Goal: Information Seeking & Learning: Check status

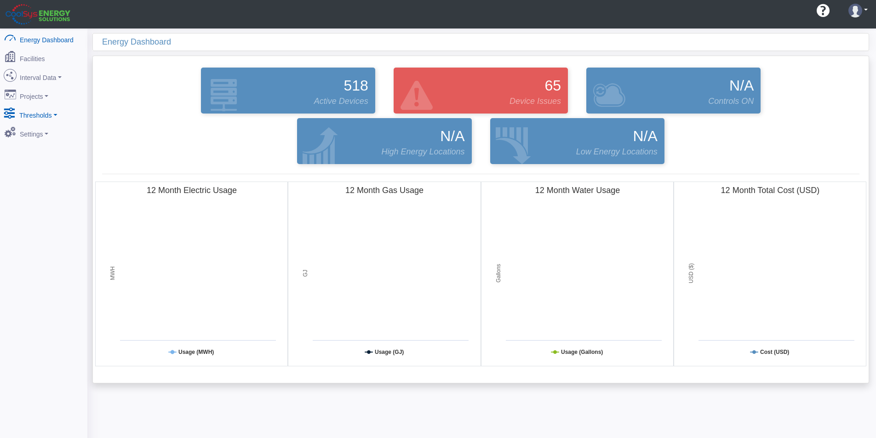
click at [38, 108] on link "Thresholds" at bounding box center [43, 113] width 89 height 19
click at [30, 128] on link "Demand" at bounding box center [43, 131] width 89 height 17
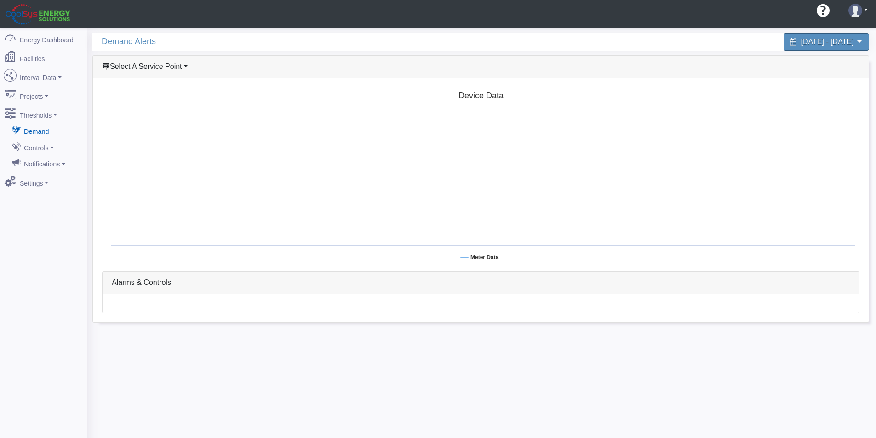
click at [148, 64] on span "Select A Service Point" at bounding box center [146, 67] width 72 height 8
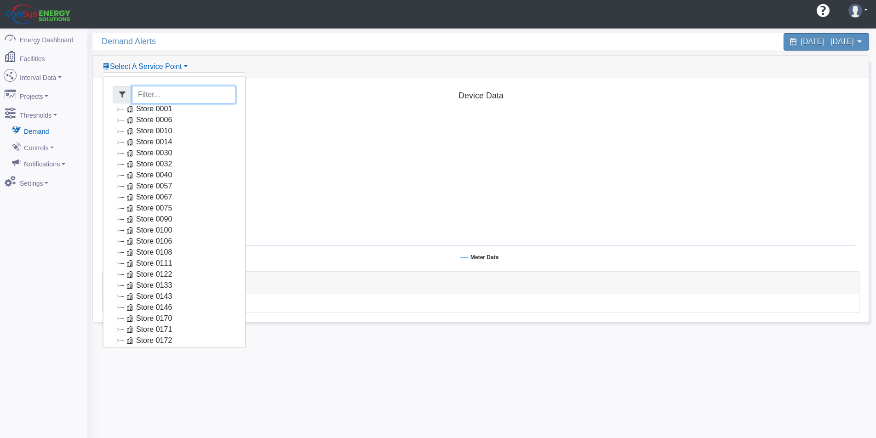
click at [151, 97] on input "Filter" at bounding box center [184, 94] width 104 height 17
type input "2663"
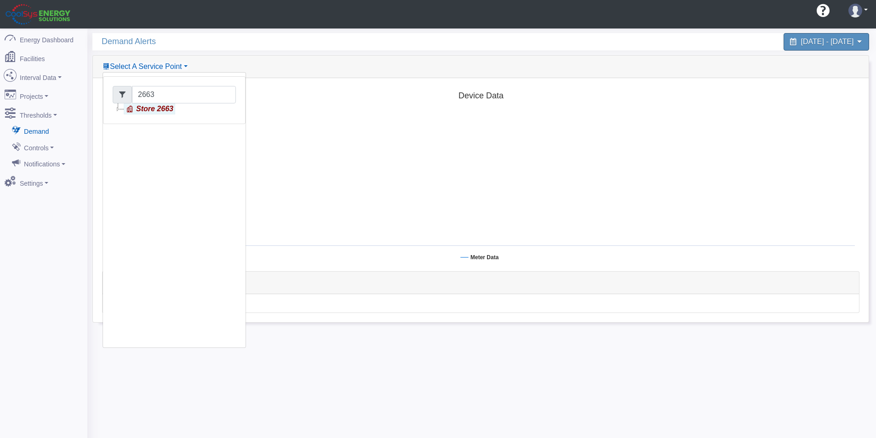
drag, startPoint x: 166, startPoint y: 112, endPoint x: 157, endPoint y: 109, distance: 9.0
click at [166, 112] on link "Store 2663" at bounding box center [150, 108] width 52 height 11
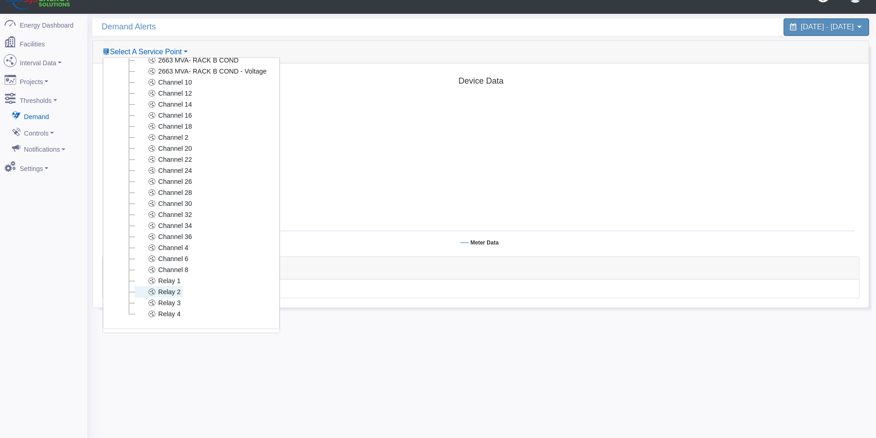
scroll to position [29, 0]
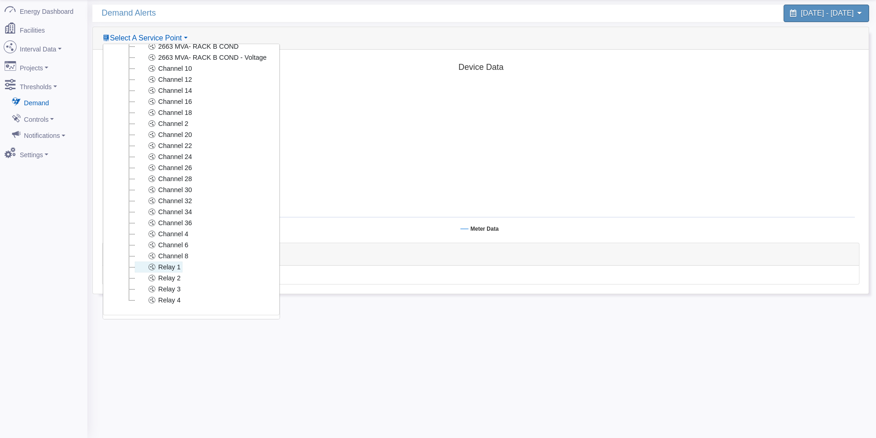
click at [166, 262] on link "Relay 1" at bounding box center [159, 267] width 48 height 11
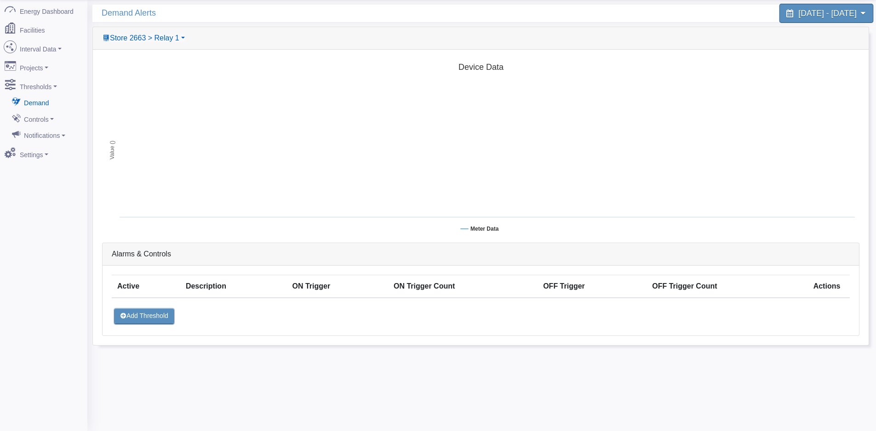
click at [813, 17] on span "August 26, 2025 - August 26, 2025" at bounding box center [827, 13] width 58 height 9
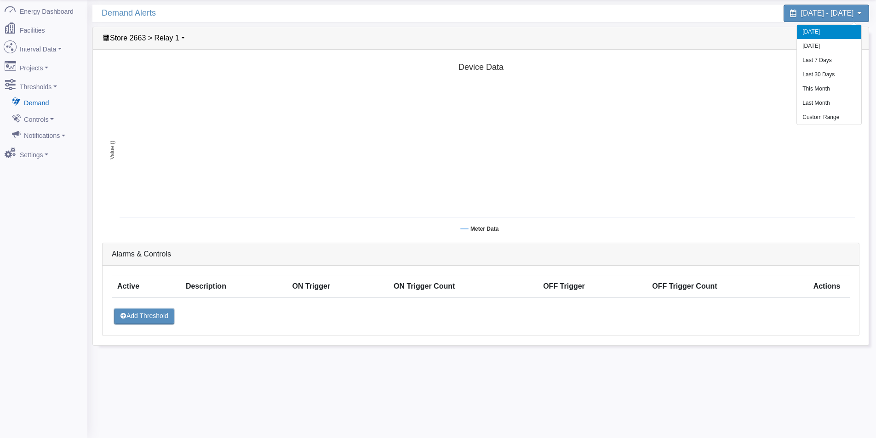
click at [815, 31] on li "[DATE]" at bounding box center [829, 32] width 64 height 14
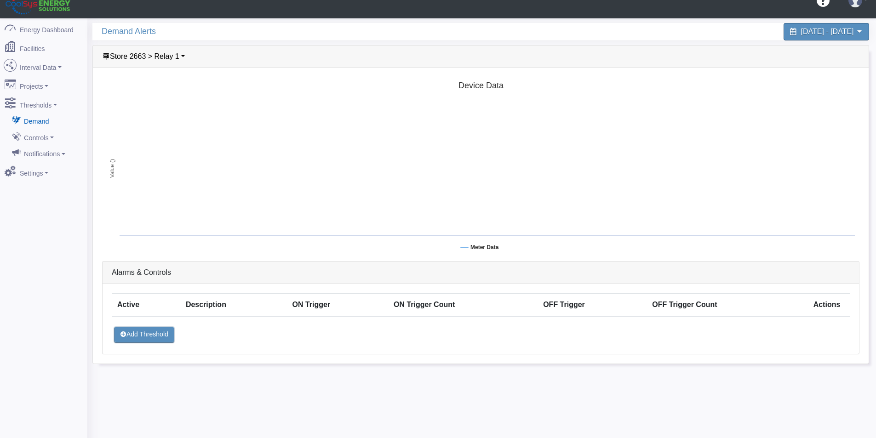
scroll to position [0, 0]
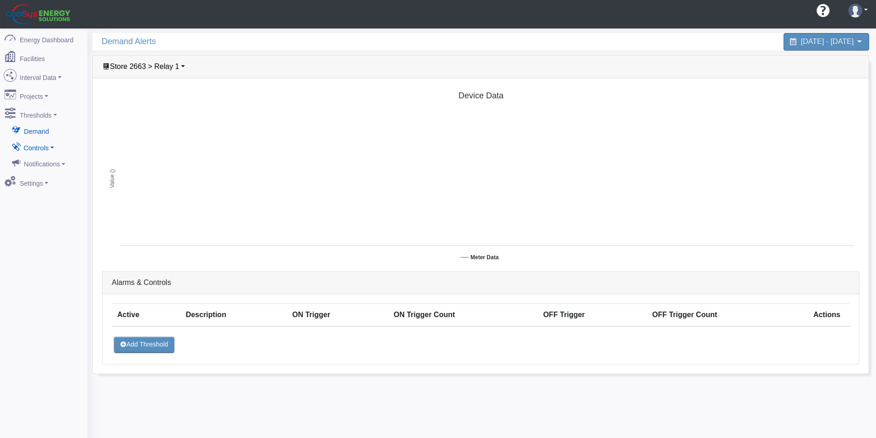
click at [39, 139] on link "Controls" at bounding box center [43, 147] width 89 height 17
click at [47, 158] on link "Relay Overview" at bounding box center [43, 163] width 89 height 17
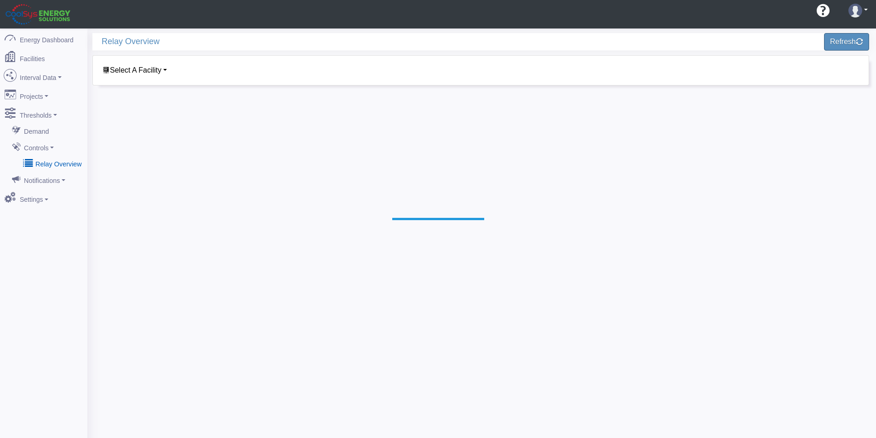
click at [150, 72] on span "Select A Facility" at bounding box center [136, 70] width 52 height 8
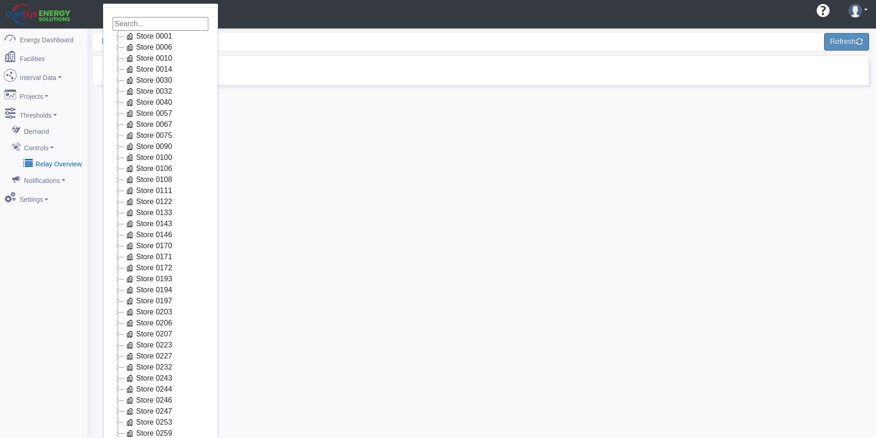
click at [171, 21] on input at bounding box center [161, 24] width 96 height 14
type input "2663"
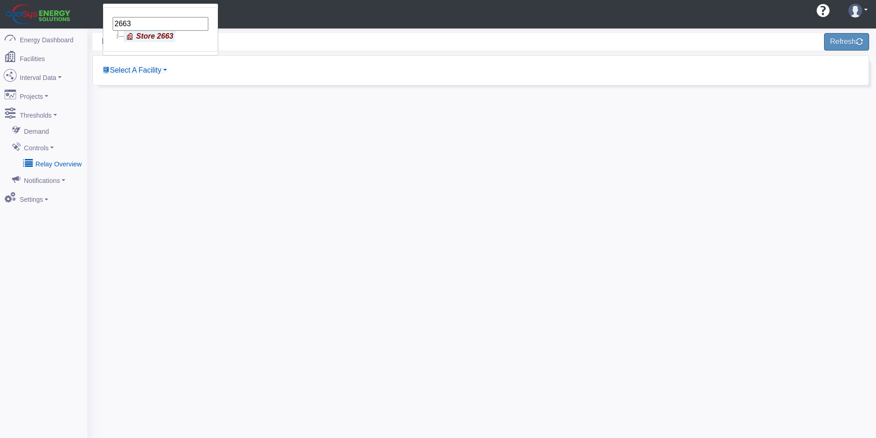
click at [159, 35] on link "Store 2663" at bounding box center [150, 36] width 52 height 11
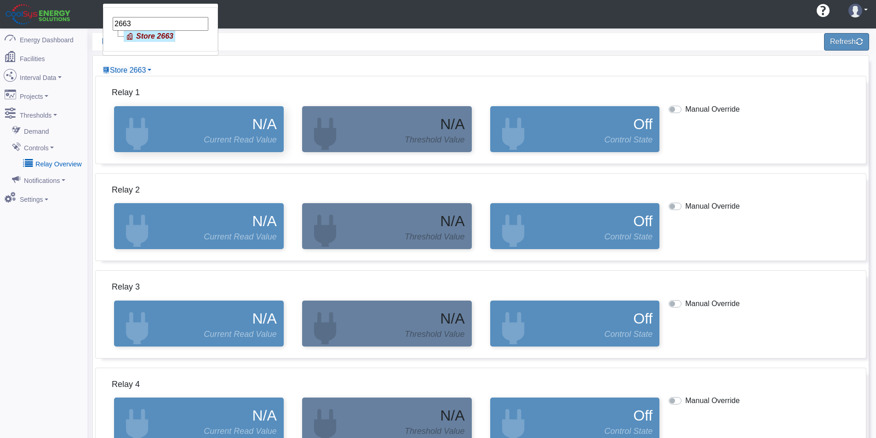
click at [254, 133] on span "N/A" at bounding box center [264, 124] width 24 height 22
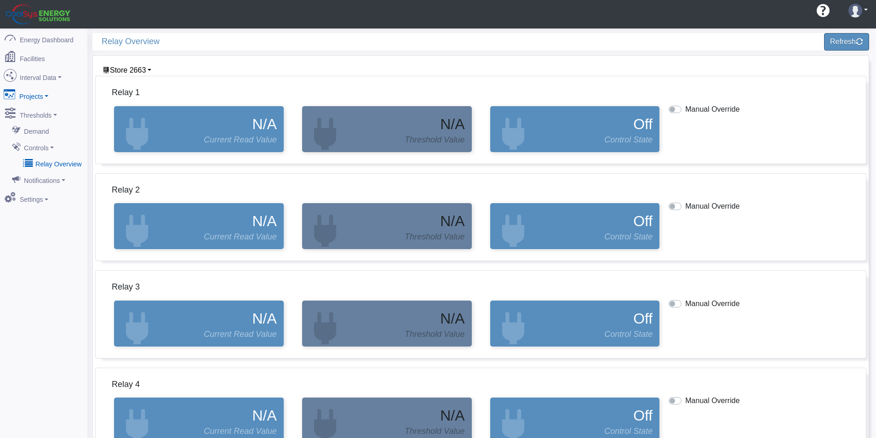
click at [46, 95] on link "Projects" at bounding box center [43, 94] width 89 height 19
click at [51, 75] on link "Interval Data" at bounding box center [43, 75] width 89 height 19
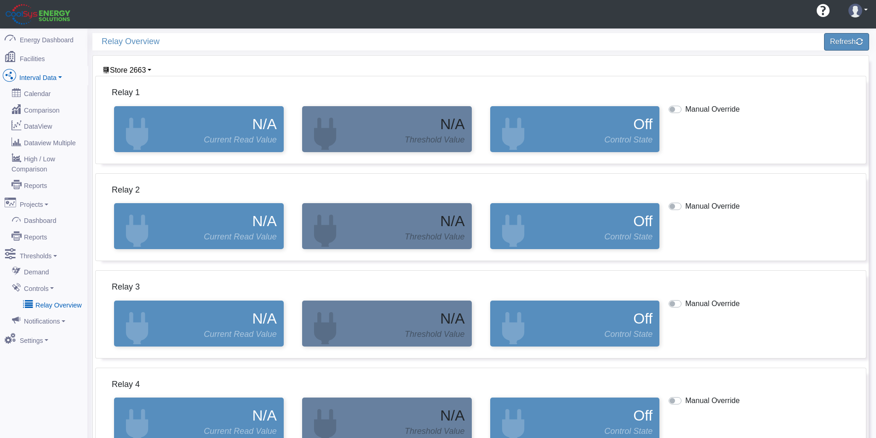
click at [47, 76] on link "Interval Data" at bounding box center [43, 75] width 89 height 19
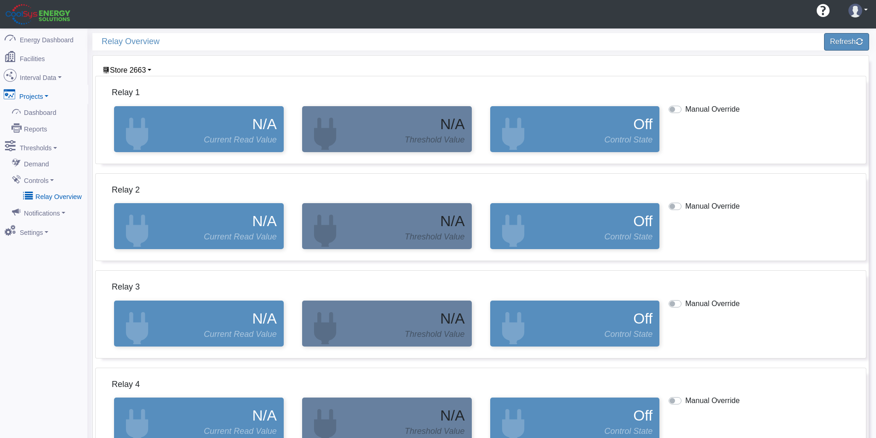
click at [41, 96] on link "Projects" at bounding box center [43, 94] width 89 height 19
click at [36, 59] on link "Facilities" at bounding box center [43, 56] width 89 height 19
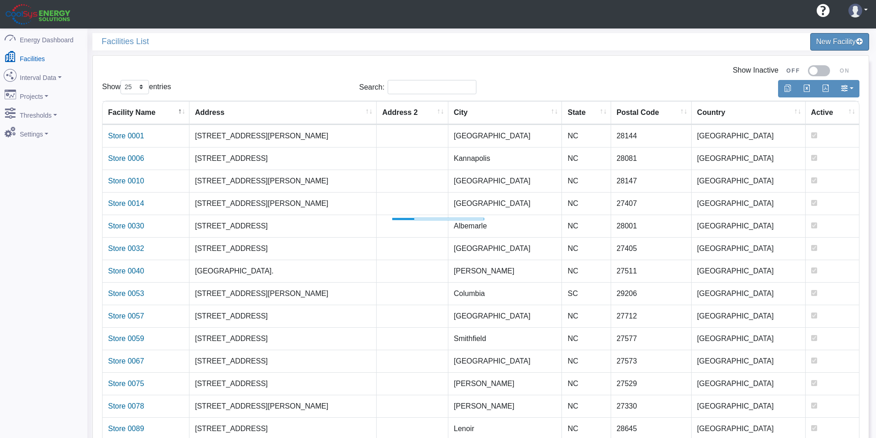
select select "25"
click at [48, 75] on link "Interval Data" at bounding box center [43, 75] width 89 height 19
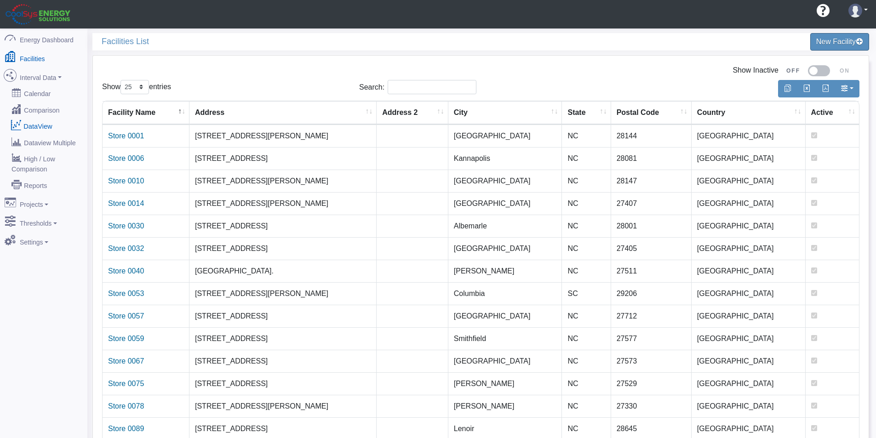
click at [41, 122] on link "DataView" at bounding box center [43, 126] width 89 height 17
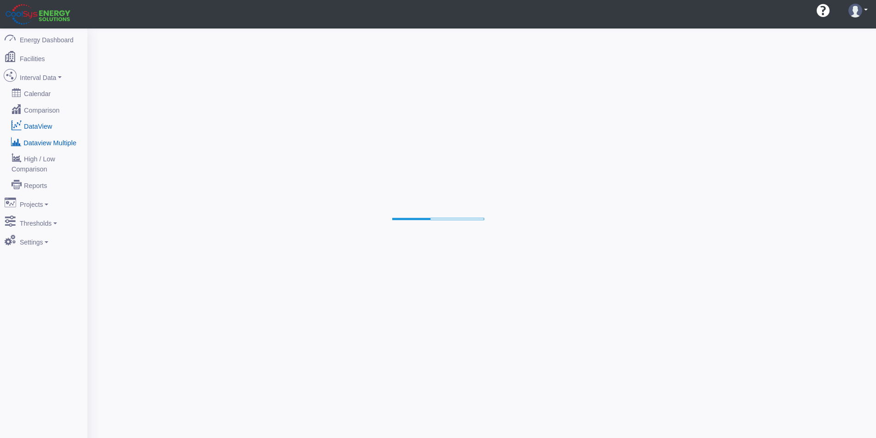
select select "25"
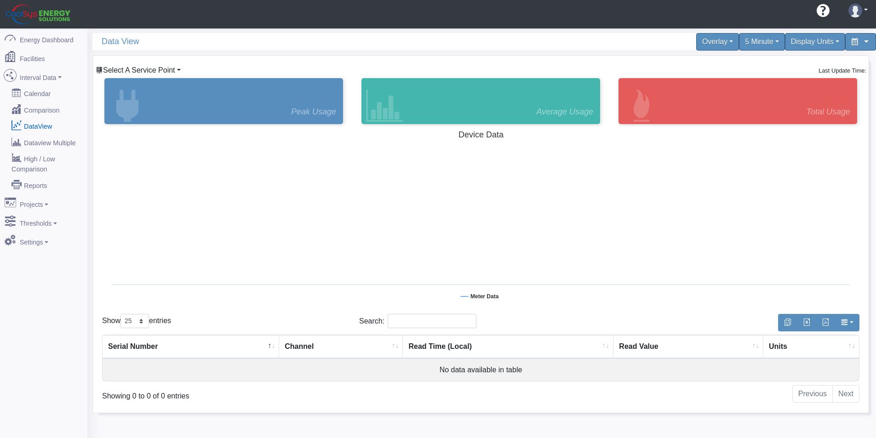
click at [159, 69] on span "Select A Service Point" at bounding box center [139, 70] width 72 height 8
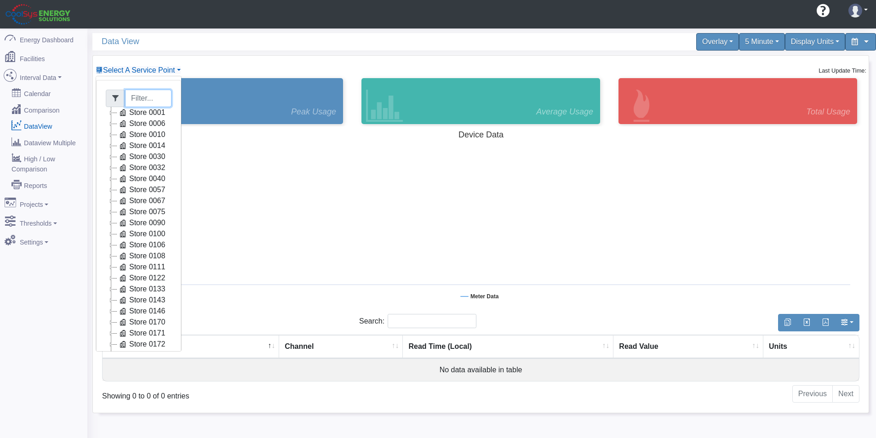
click at [144, 96] on input "Filter" at bounding box center [148, 98] width 46 height 17
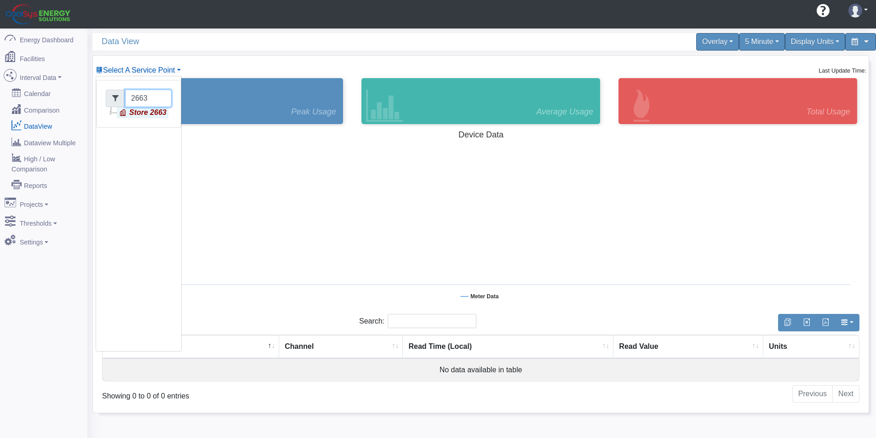
type input "2663"
click at [138, 111] on link "Store 2663" at bounding box center [143, 112] width 52 height 11
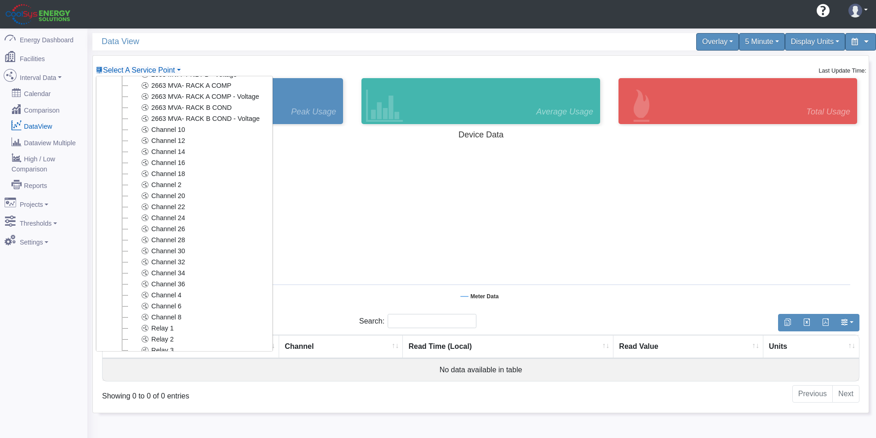
scroll to position [427, 0]
click at [157, 294] on link "Relay 1" at bounding box center [152, 299] width 48 height 11
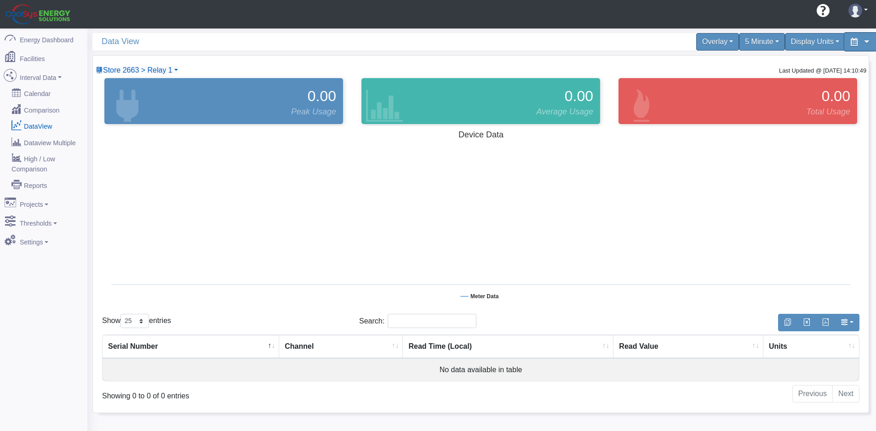
click at [860, 41] on div at bounding box center [861, 41] width 34 height 19
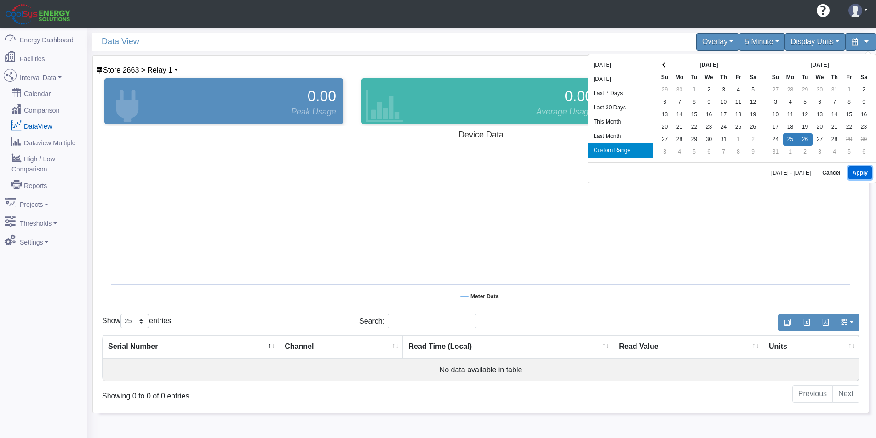
click at [856, 172] on button "Apply" at bounding box center [859, 172] width 23 height 13
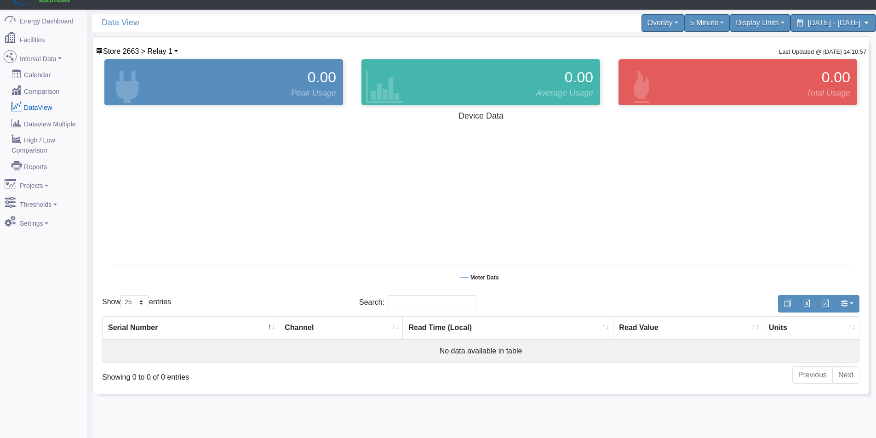
scroll to position [29, 0]
